Goal: Check status: Check status

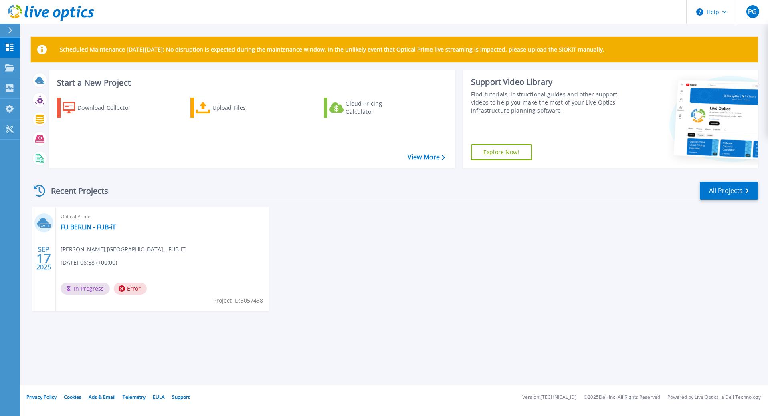
click at [73, 288] on span "In Progress" at bounding box center [84, 289] width 49 height 12
click at [91, 226] on link "FU BERLIN - FUB-iT" at bounding box center [87, 227] width 55 height 8
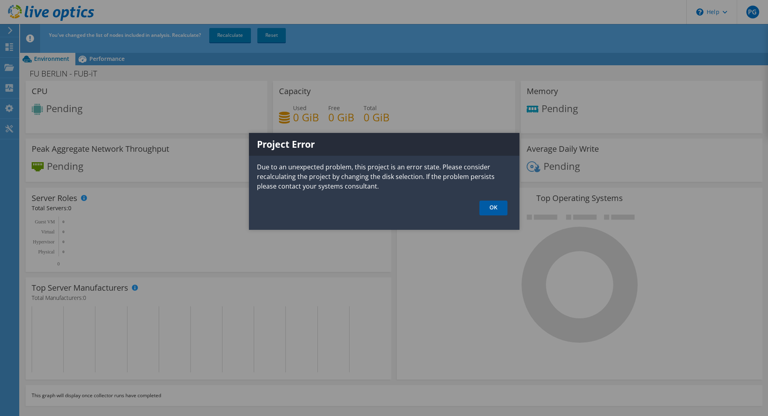
click at [492, 210] on link "OK" at bounding box center [493, 208] width 28 height 15
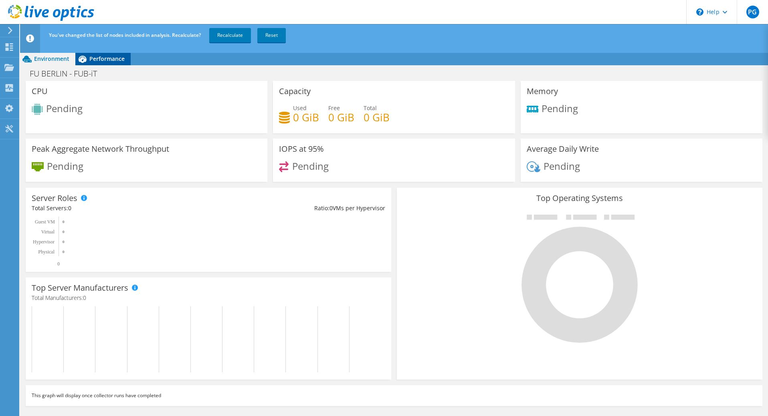
click at [95, 57] on span "Performance" at bounding box center [106, 59] width 35 height 8
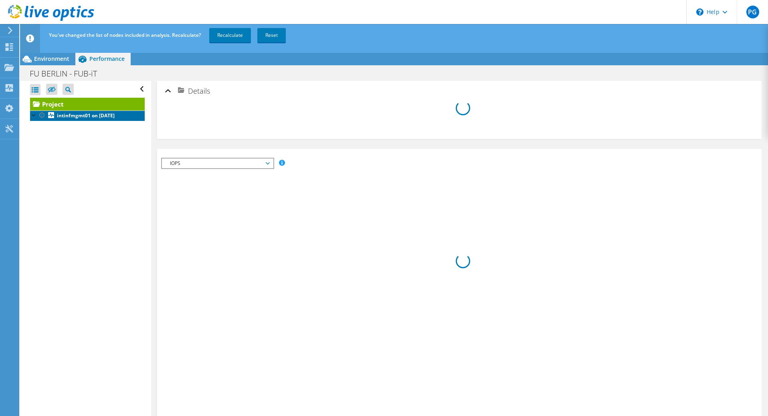
click at [87, 115] on b "intinfmgmt01 on 9/17/2025" at bounding box center [86, 115] width 58 height 7
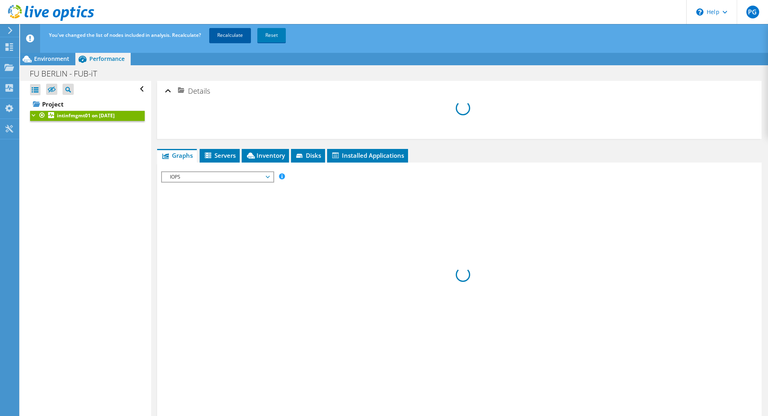
click at [220, 38] on link "Recalculate" at bounding box center [230, 35] width 42 height 14
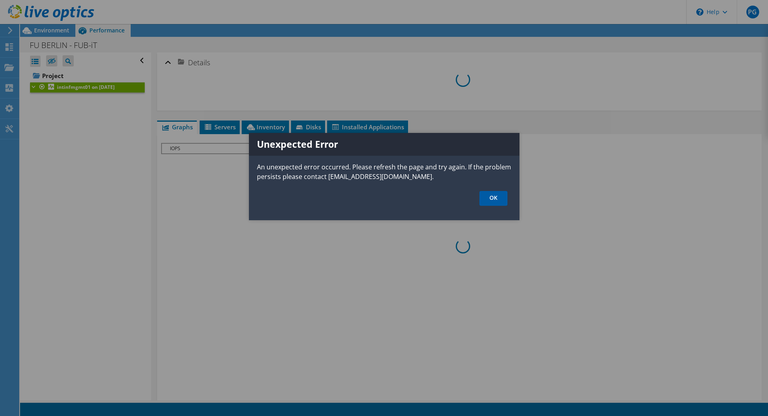
click at [482, 200] on link "OK" at bounding box center [493, 198] width 28 height 15
